Goal: Transaction & Acquisition: Book appointment/travel/reservation

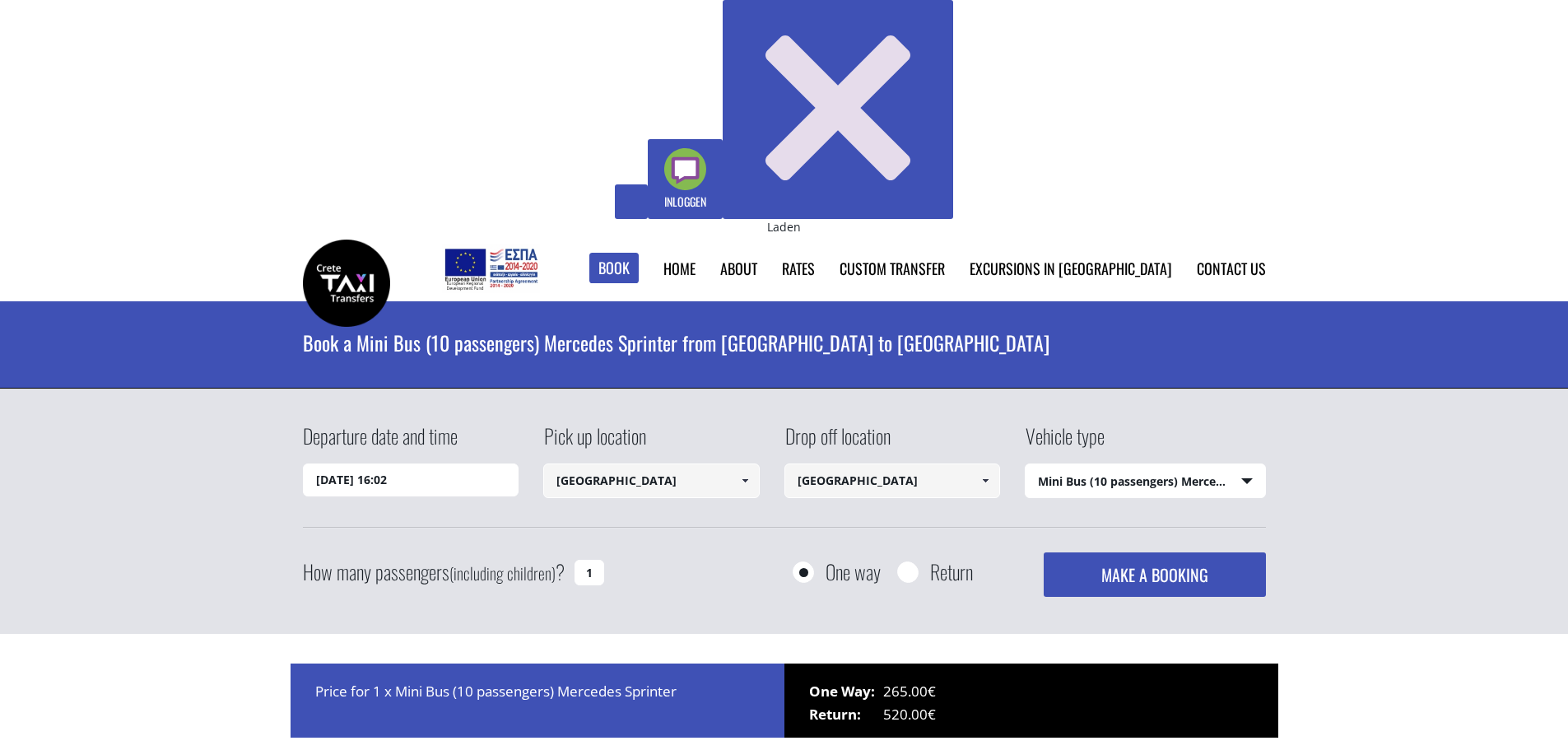
select select "542"
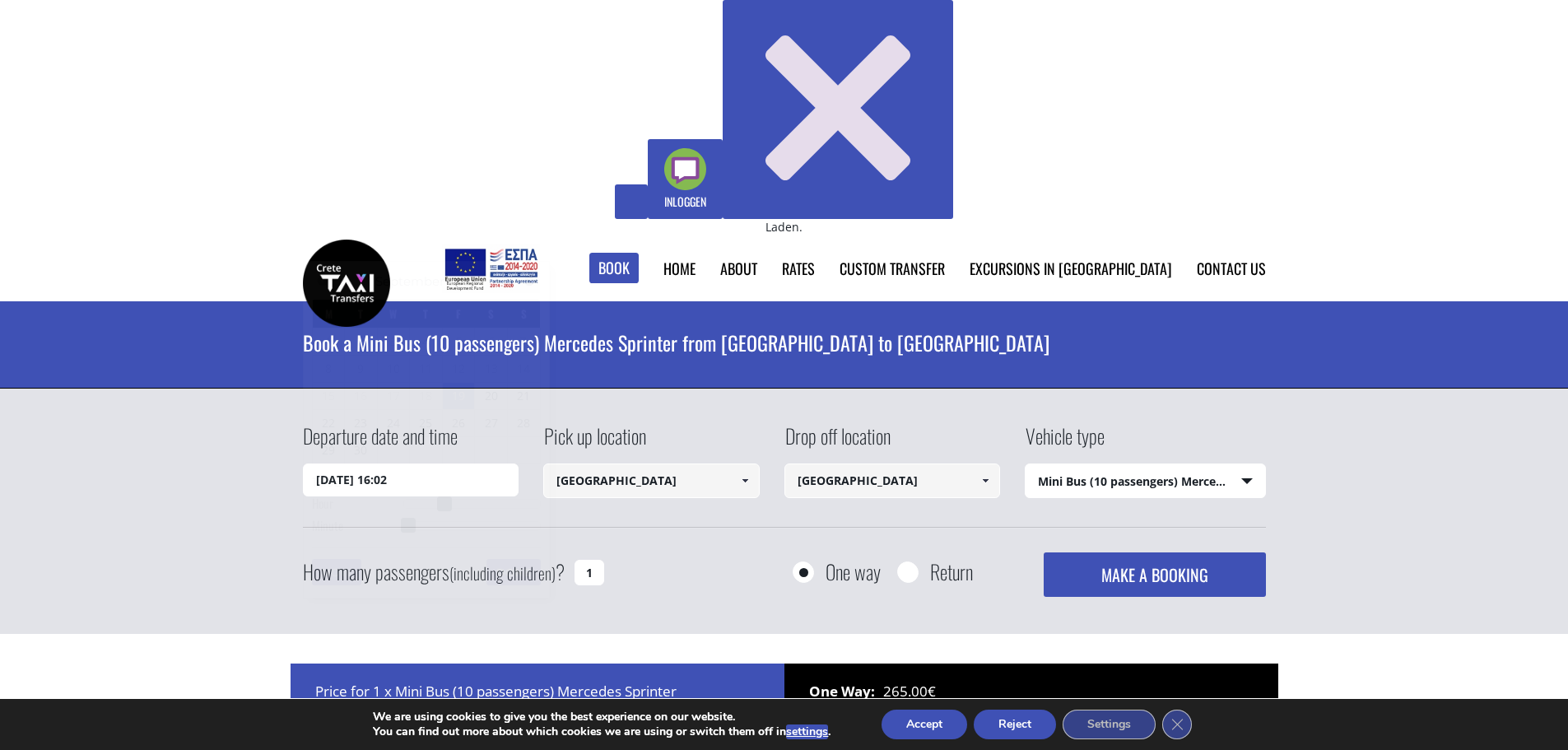
click at [429, 464] on input "19/09/2025 16:02" at bounding box center [411, 480] width 217 height 33
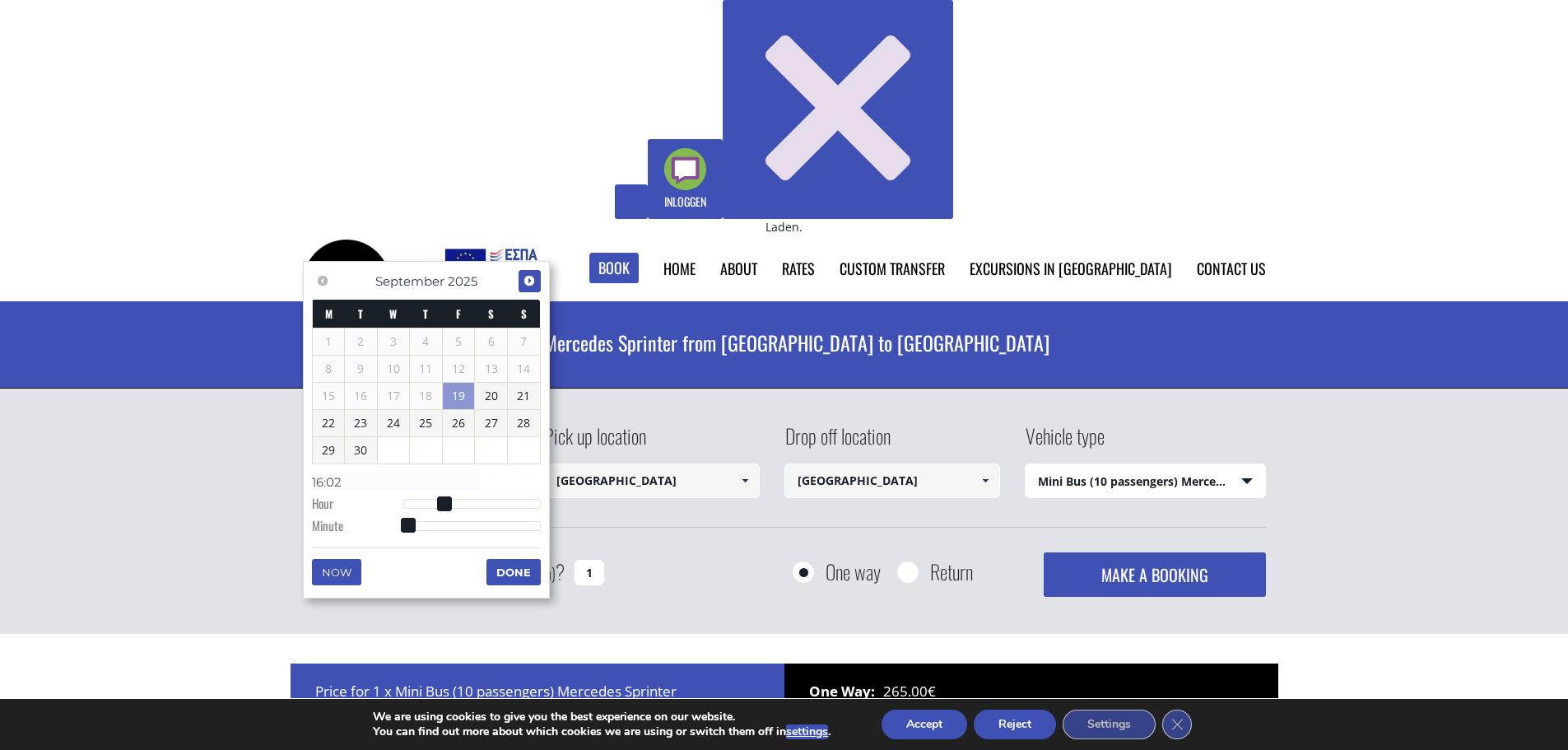
click at [532, 283] on span "Next" at bounding box center [528, 280] width 13 height 13
click at [499, 335] on link "1" at bounding box center [491, 341] width 32 height 26
type input "01/11/2025 01:00"
type input "01:00"
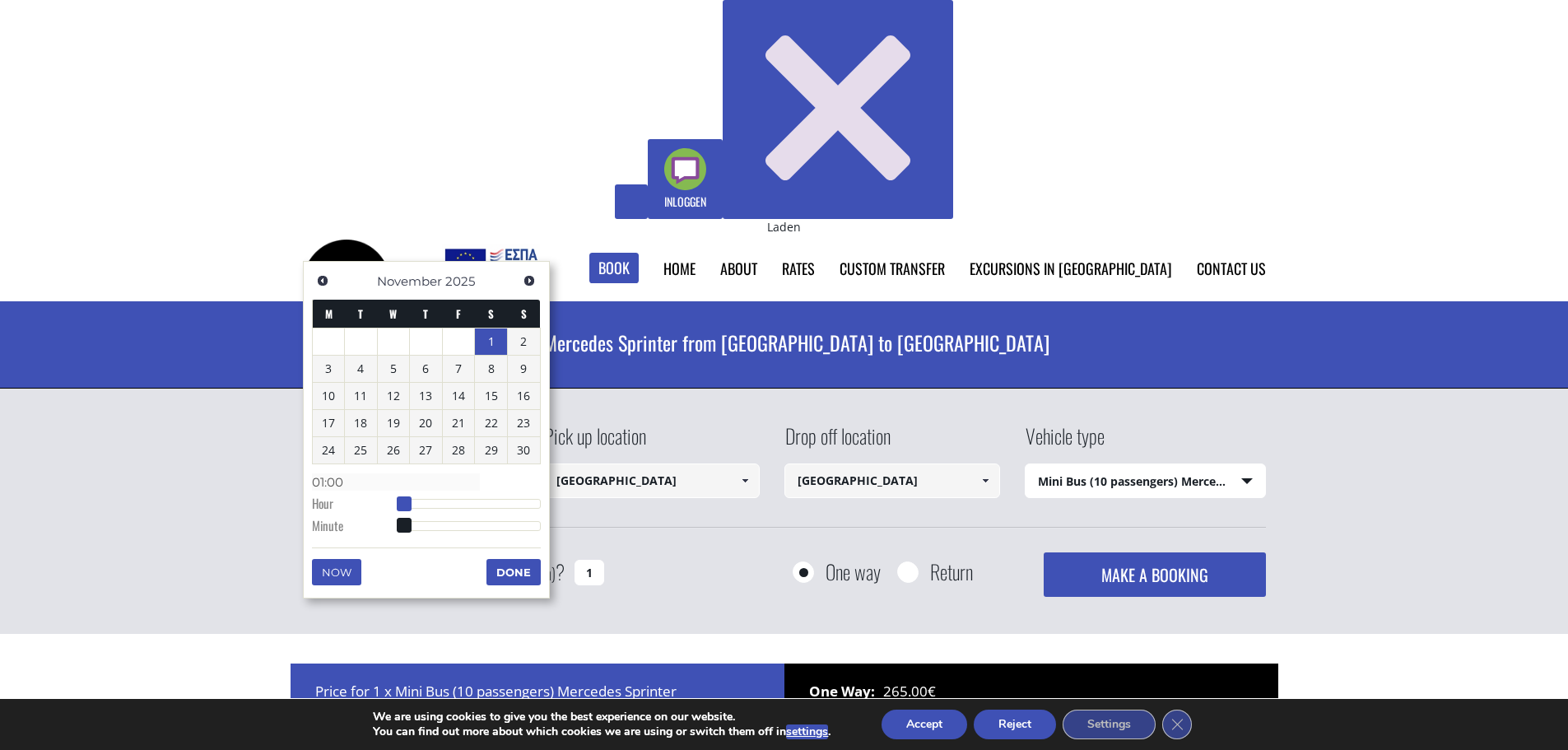
type input "01/11/2025 02:00"
type input "02:00"
type input "01/11/2025 04:00"
type input "04:00"
type input "01/11/2025 05:00"
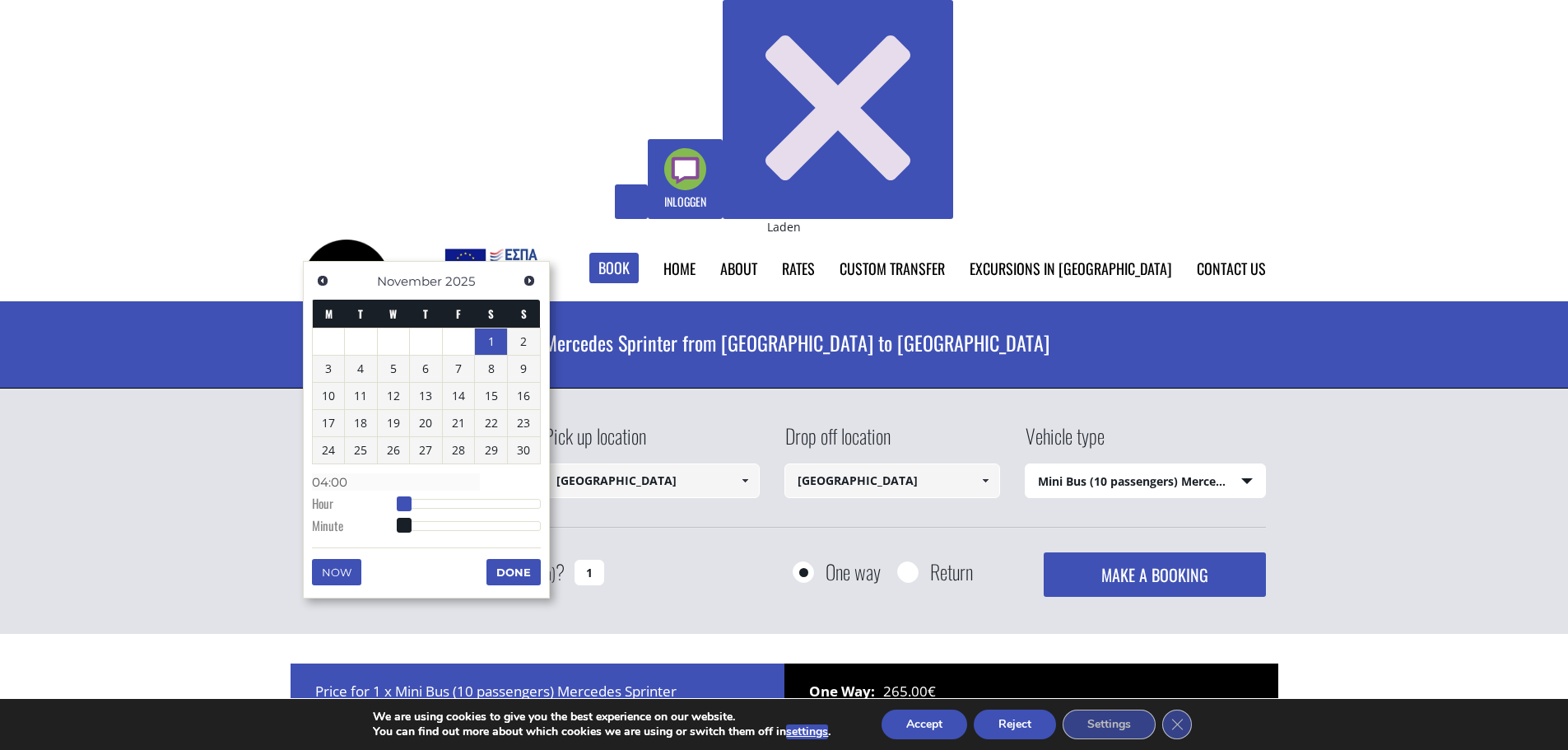
type input "05:00"
type input "01/11/2025 06:00"
type input "06:00"
type input "01/11/2025 07:00"
type input "07:00"
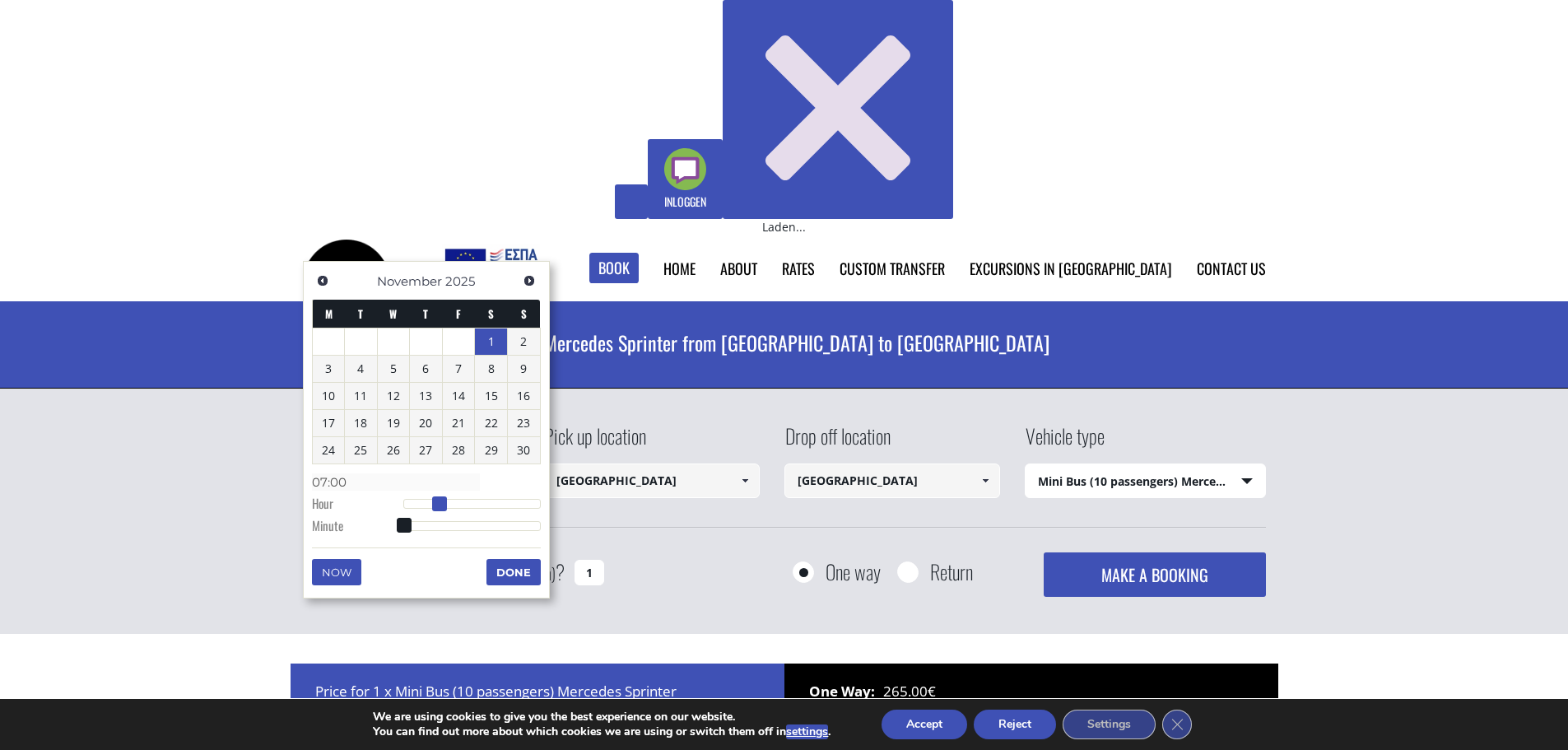
type input "01/11/2025 08:00"
type input "08:00"
type input "[DATE] 09:00"
type input "09:00"
drag, startPoint x: 405, startPoint y: 501, endPoint x: 457, endPoint y: 505, distance: 52.2
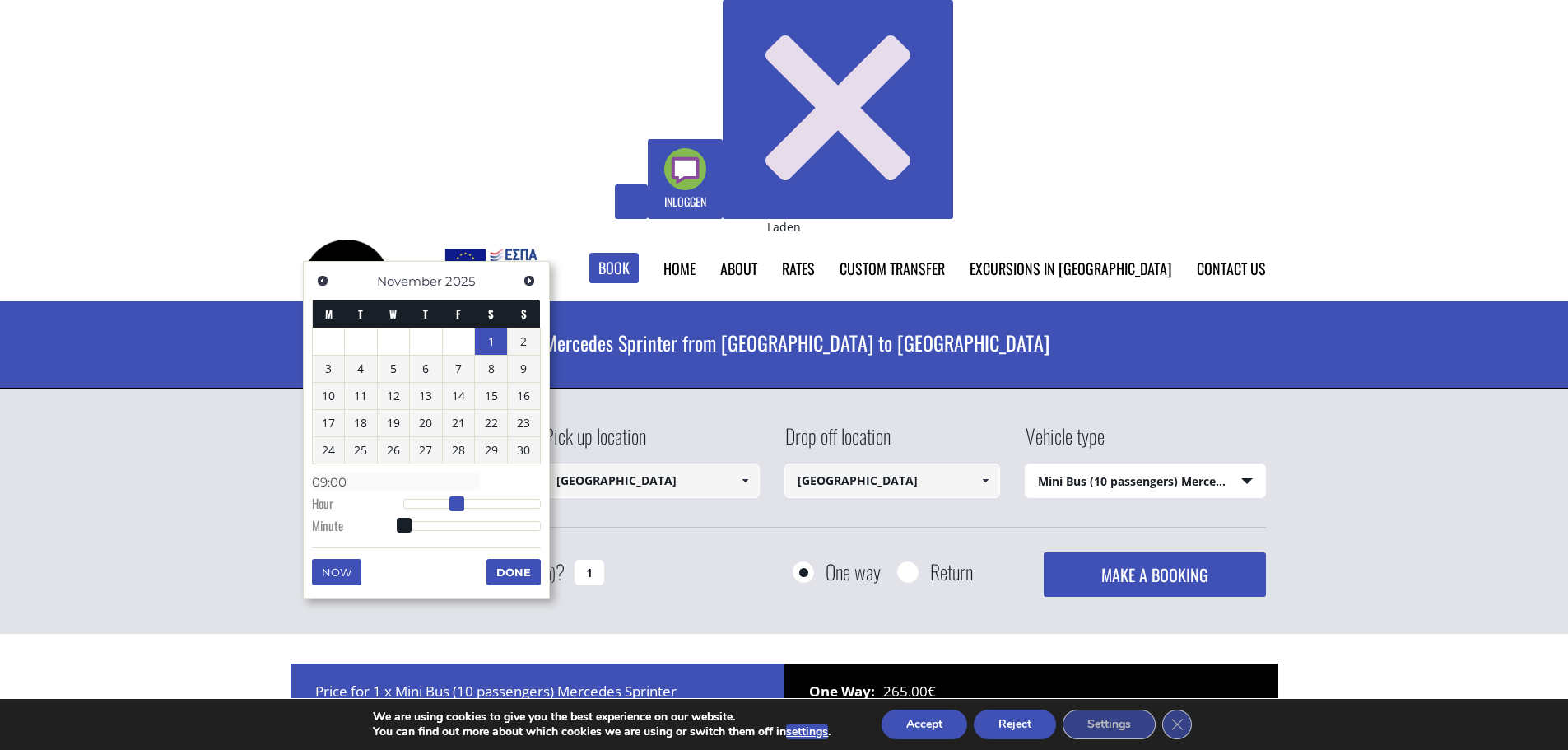
click at [457, 505] on span at bounding box center [457, 503] width 15 height 15
click at [506, 570] on button "Done" at bounding box center [513, 572] width 54 height 26
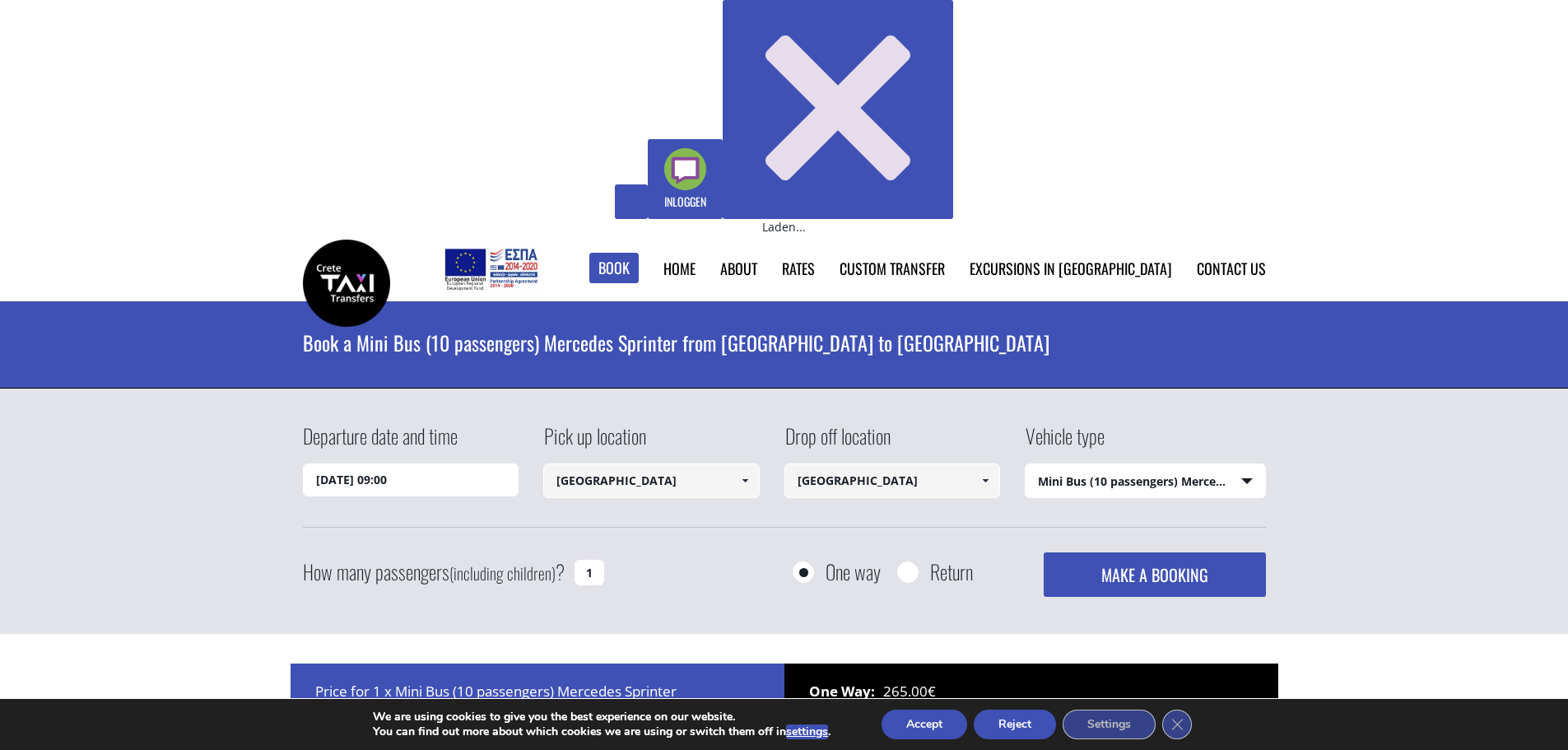
click at [1157, 553] on button "MAKE A BOOKING" at bounding box center [1154, 575] width 221 height 44
